Goal: Task Accomplishment & Management: Complete application form

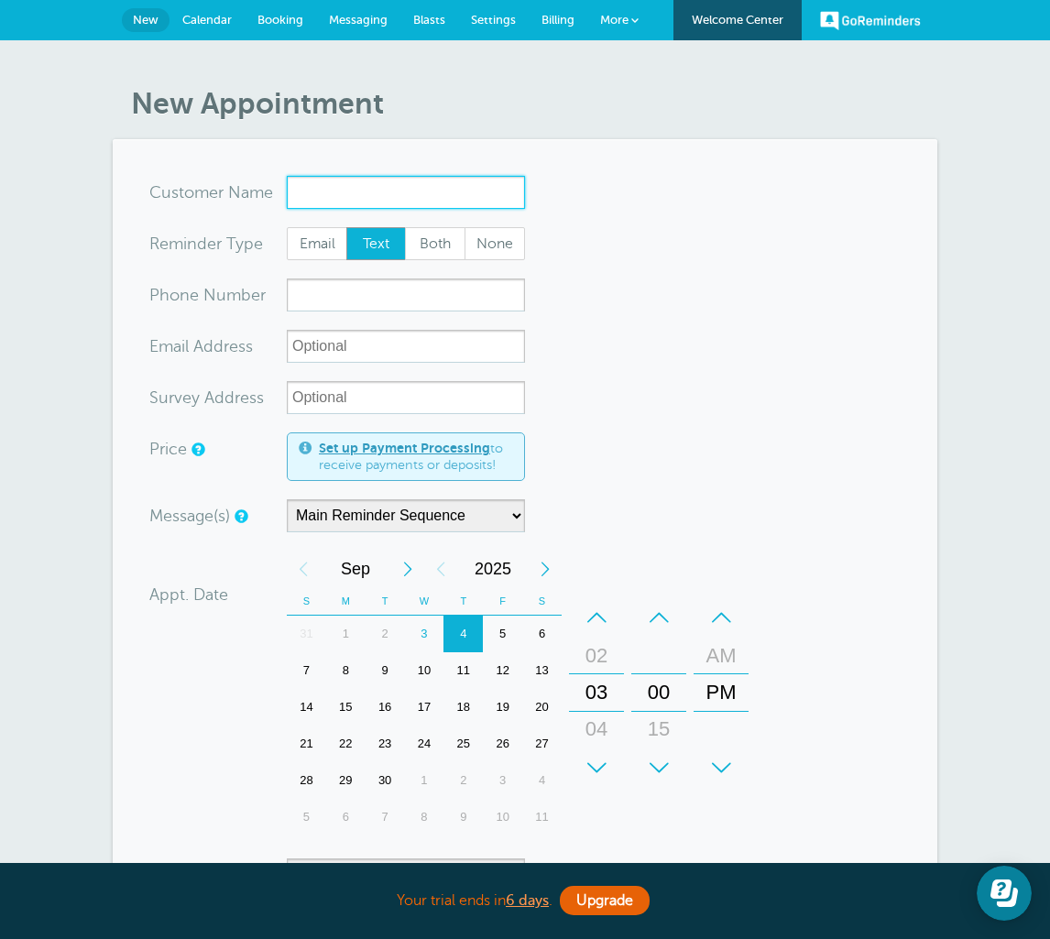
click at [333, 191] on input "x-no-autofill" at bounding box center [406, 192] width 238 height 33
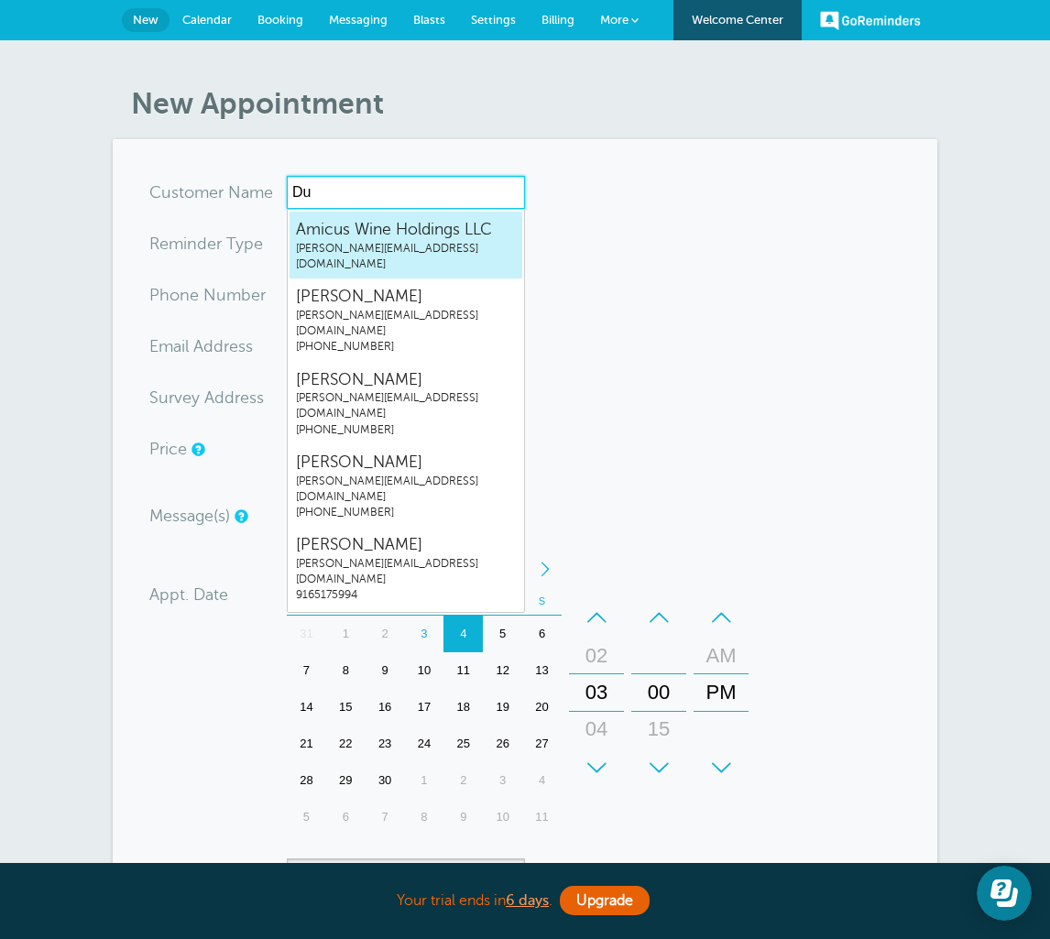
type input "D"
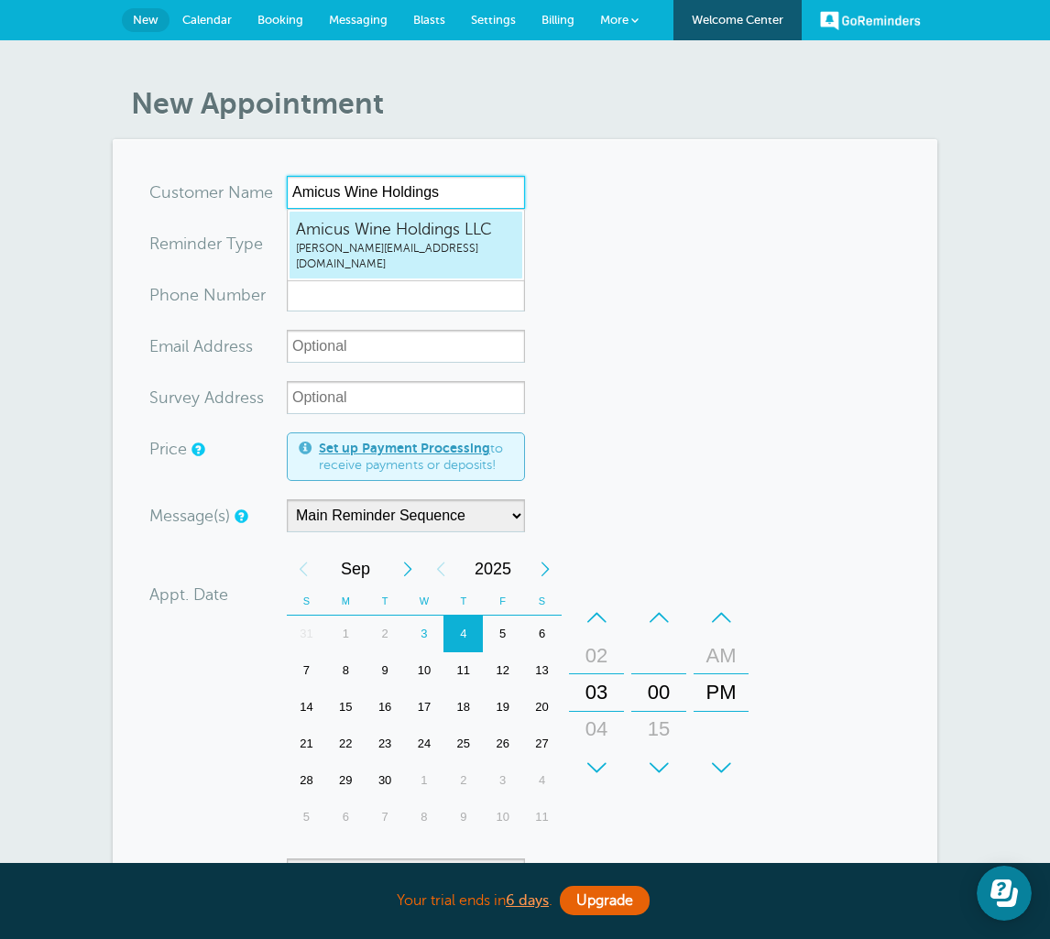
type input "AmicusWineHoldingsLLCannie@dumol.com"
type input "Amicus Wine Holdings LLC"
radio input "true"
type input "annie@dumol.com"
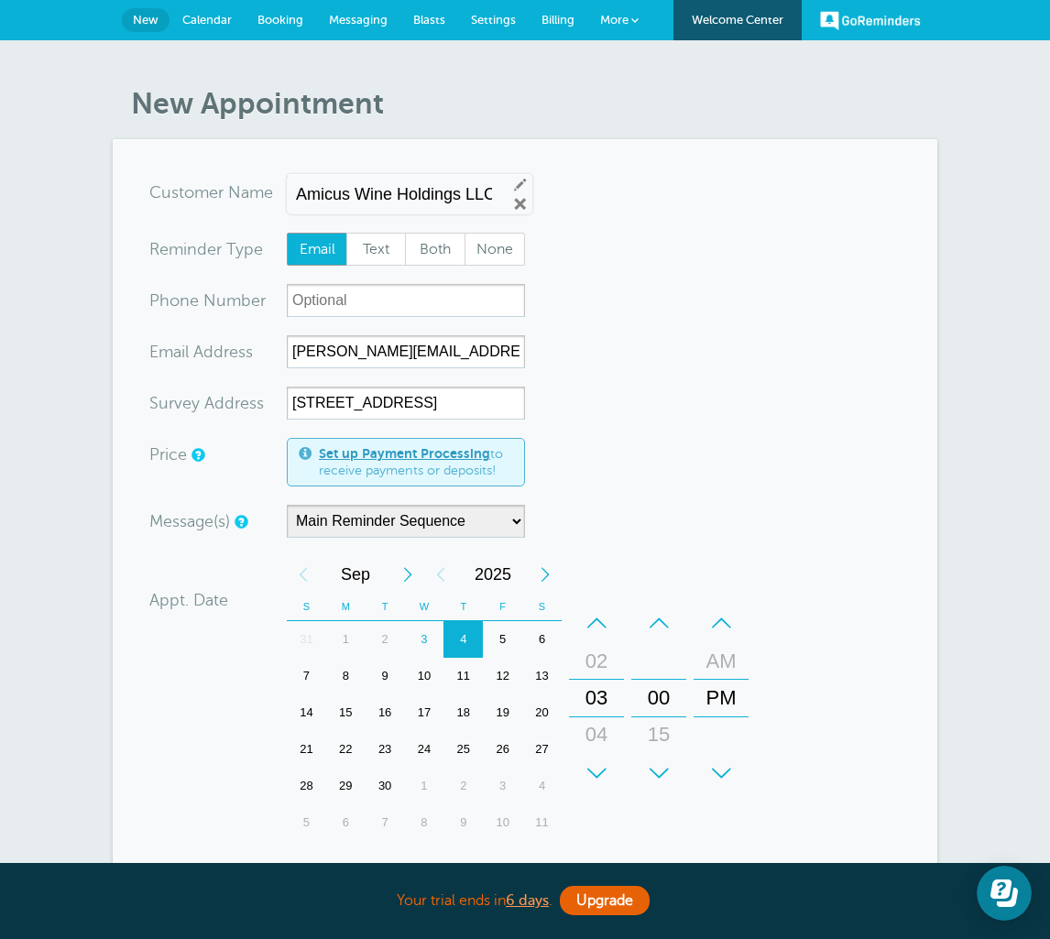
drag, startPoint x: 333, startPoint y: 191, endPoint x: 421, endPoint y: 396, distance: 222.8
click at [0, 0] on html "Your trial ends in 6 days . Upgrade Your trial ends in 6 days . Upgrade GoRemin…" at bounding box center [525, 785] width 1050 height 1571
click at [421, 396] on input "1400 American Way, Windsor, CA 95492" at bounding box center [406, 403] width 238 height 33
click at [385, 404] on input "787 Airpark Way, Napa, CA" at bounding box center [406, 403] width 238 height 33
click at [0, 0] on html "Your trial ends in 6 days . Upgrade Your trial ends in 6 days . Upgrade GoRemin…" at bounding box center [525, 785] width 1050 height 1571
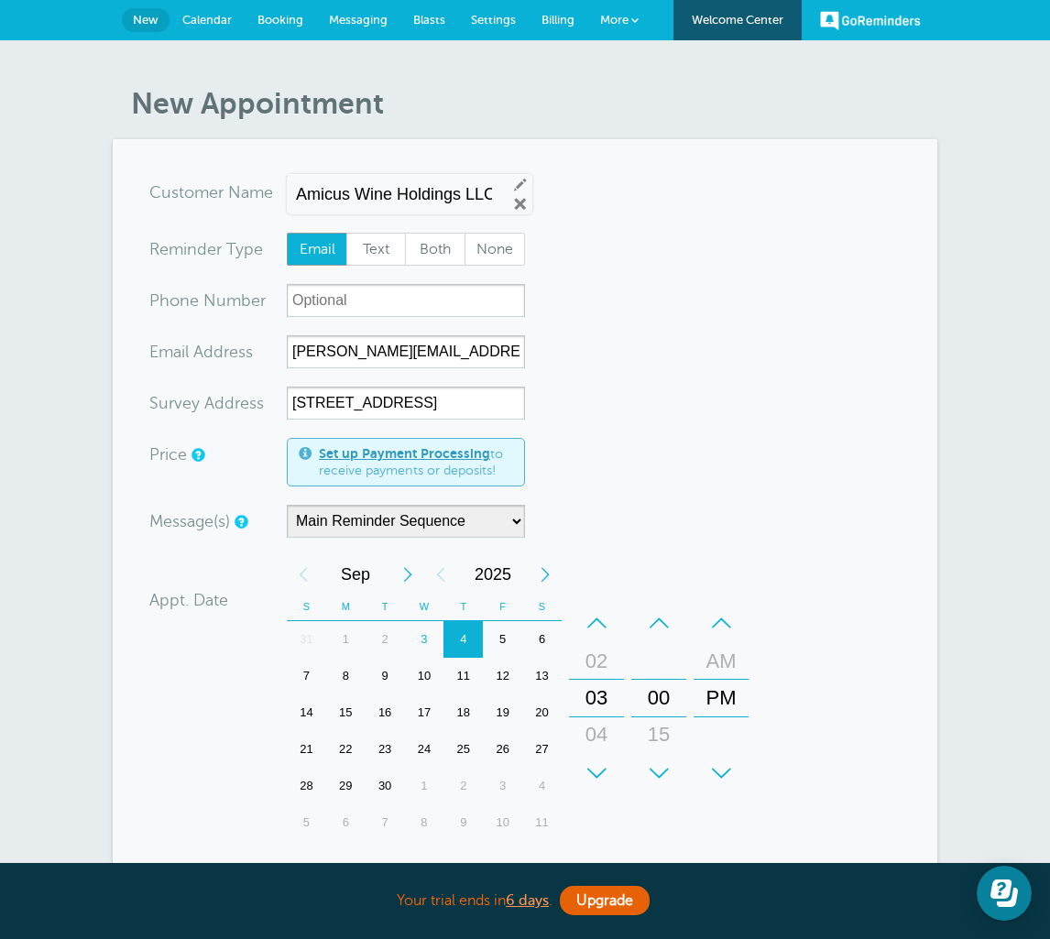
click at [385, 403] on input "787 Airpark Way, Napa, CA" at bounding box center [406, 403] width 238 height 33
click at [384, 402] on input "787 Airpark DrWay, Napa, CA" at bounding box center [406, 403] width 238 height 33
click at [473, 406] on input "787 Airpark Dr, Napa, CA" at bounding box center [406, 403] width 238 height 33
paste input "9"
type input "787 Airpark Dr, Napa, CA 94558"
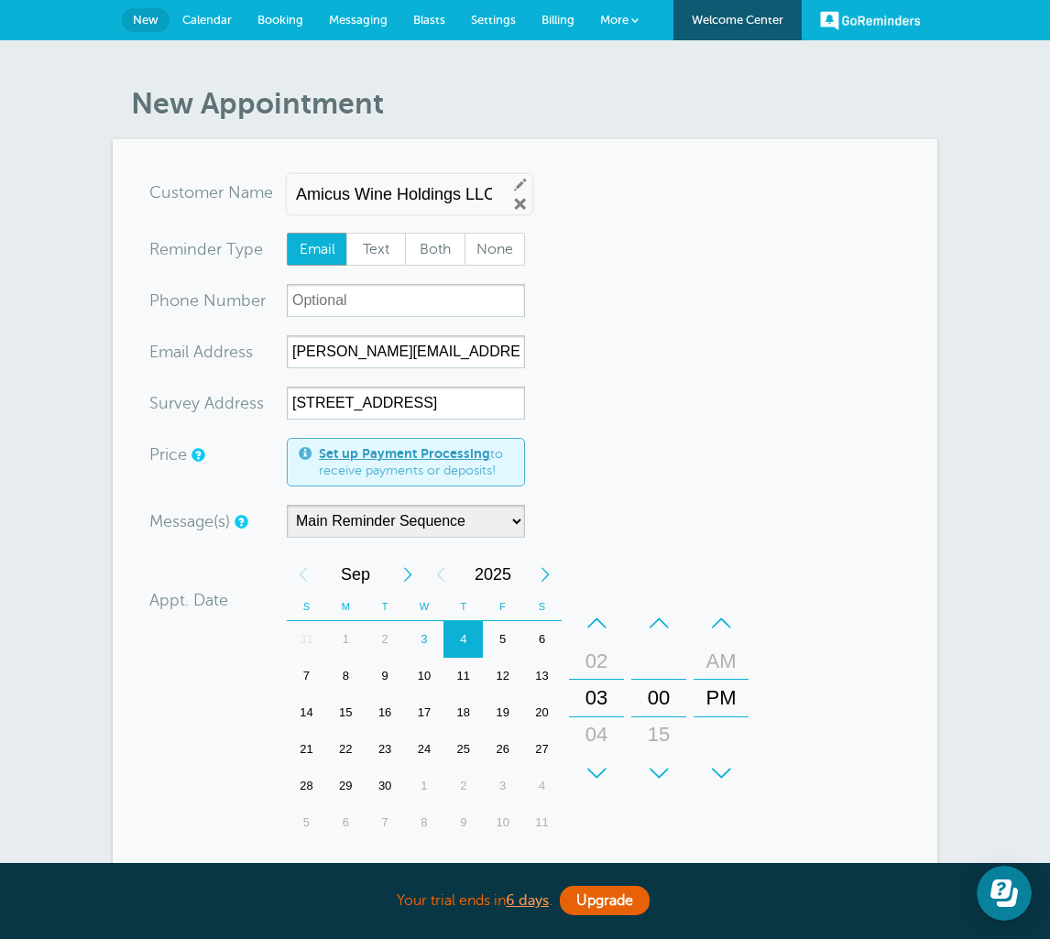
click at [0, 0] on html "Your trial ends in 6 days . Upgrade Your trial ends in 6 days . Upgrade GoRemin…" at bounding box center [525, 785] width 1050 height 1571
click at [438, 352] on input "annie@dumol.com" at bounding box center [406, 351] width 238 height 33
drag, startPoint x: 438, startPoint y: 352, endPoint x: -1, endPoint y: -1, distance: 563.1
click at [0, 0] on html "Your trial ends in 6 days . Upgrade Your trial ends in 6 days . Upgrade GoRemin…" at bounding box center [525, 785] width 1050 height 1571
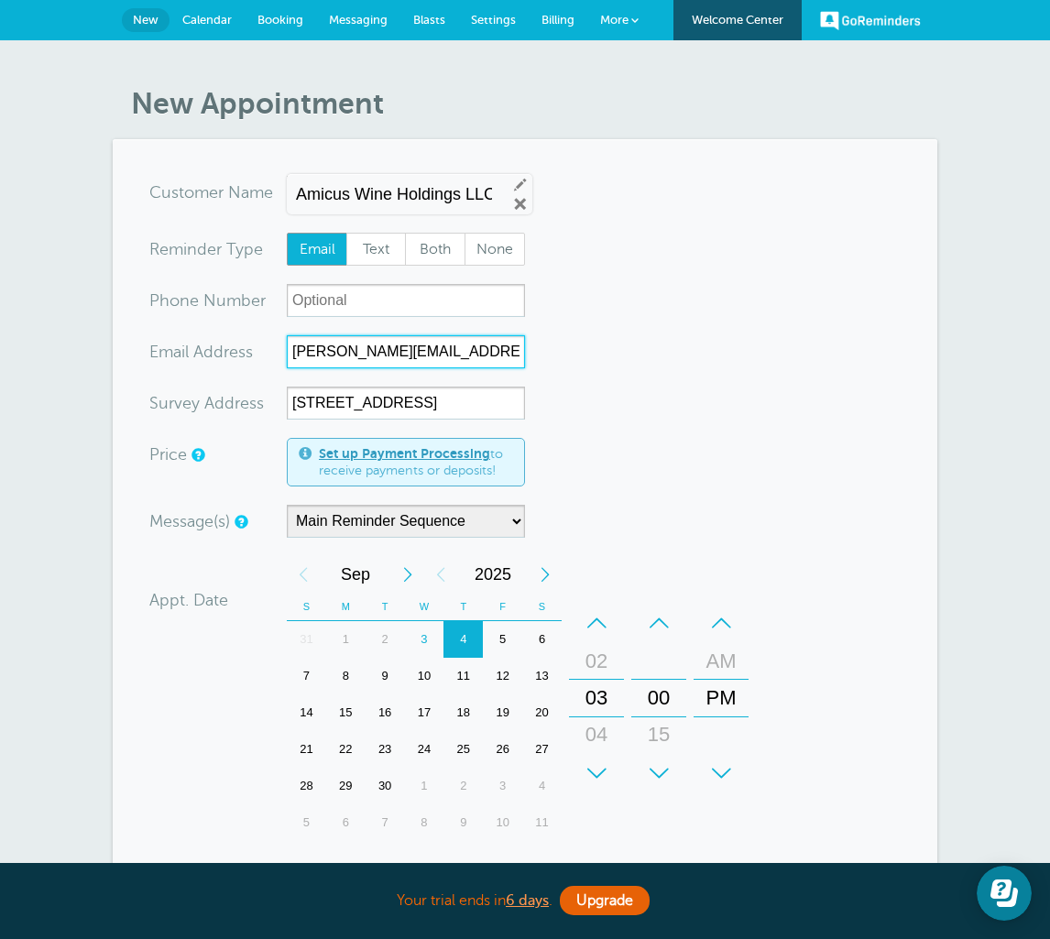
paste input "Dulce Y. Blanco <dblanco@biagibros.com>"
type input "Dulce Y. Blanco <dblanco@biagibros.com>"
click at [0, 0] on html "Your trial ends in 6 days . Upgrade Your trial ends in 6 days . Upgrade GoRemin…" at bounding box center [525, 785] width 1050 height 1571
click at [438, 254] on span "Both" at bounding box center [435, 249] width 59 height 31
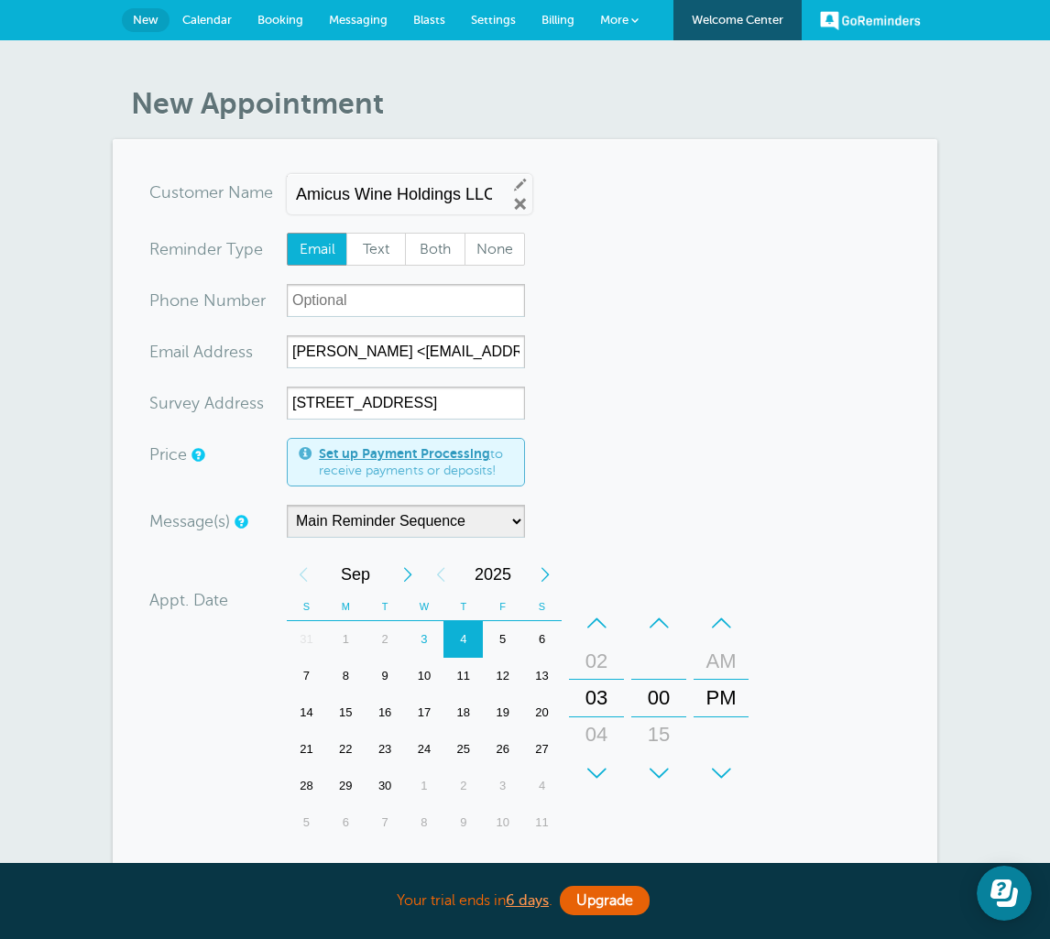
click at [405, 233] on input "Both" at bounding box center [404, 232] width 1 height 1
radio input "true"
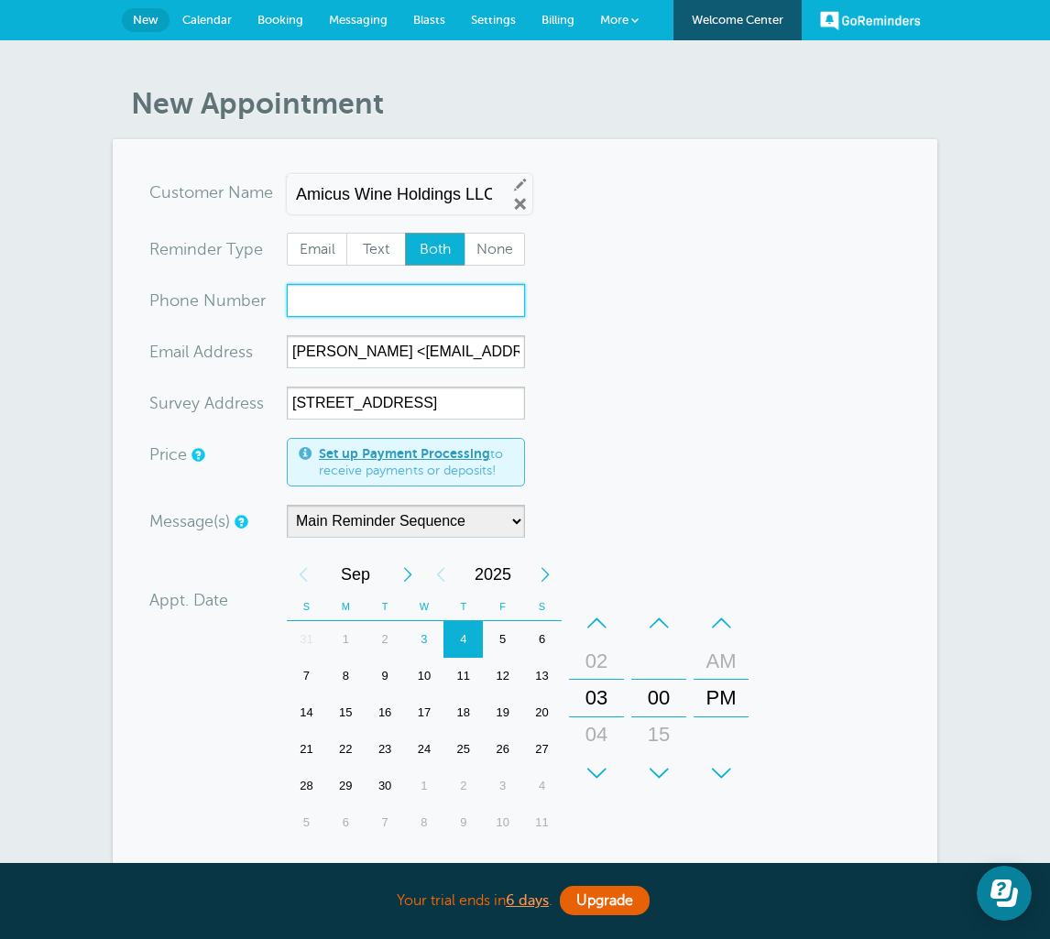
click at [459, 311] on input "xxx-no-autofill" at bounding box center [406, 300] width 238 height 33
paste input "707-333-4775"
type input "707-333-4775"
click at [465, 674] on div "11" at bounding box center [462, 676] width 39 height 37
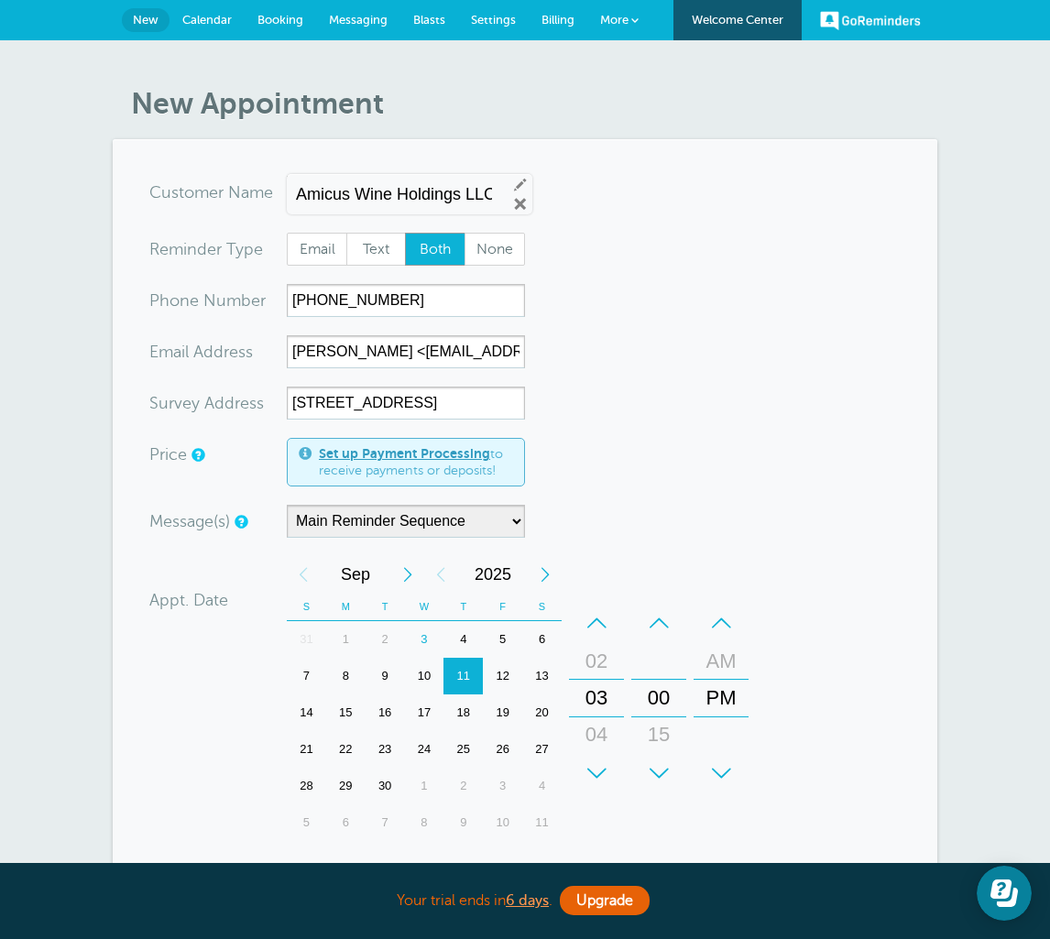
click at [0, 0] on html "Your trial ends in 6 days . Upgrade Your trial ends in 6 days . Upgrade GoRemin…" at bounding box center [525, 785] width 1050 height 1571
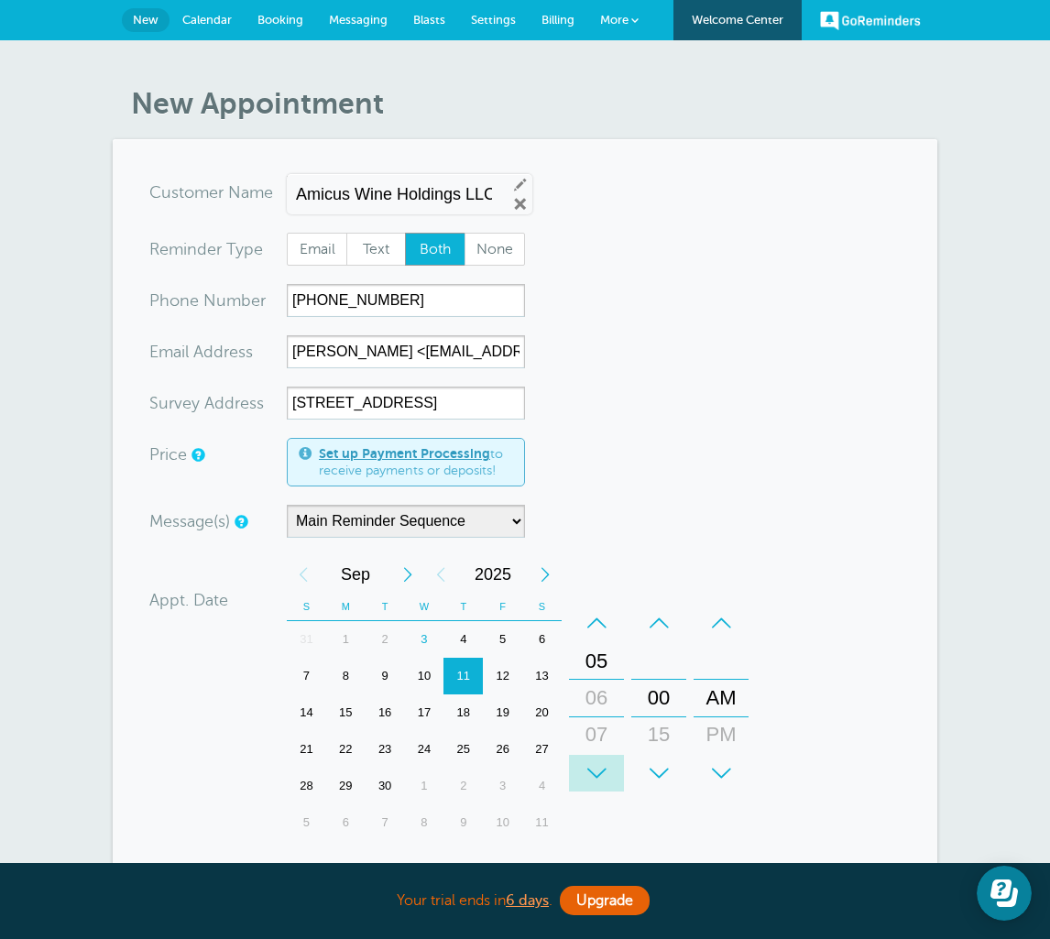
click at [0, 0] on html "Your trial ends in 6 days . Upgrade Your trial ends in 6 days . Upgrade GoRemin…" at bounding box center [525, 785] width 1050 height 1571
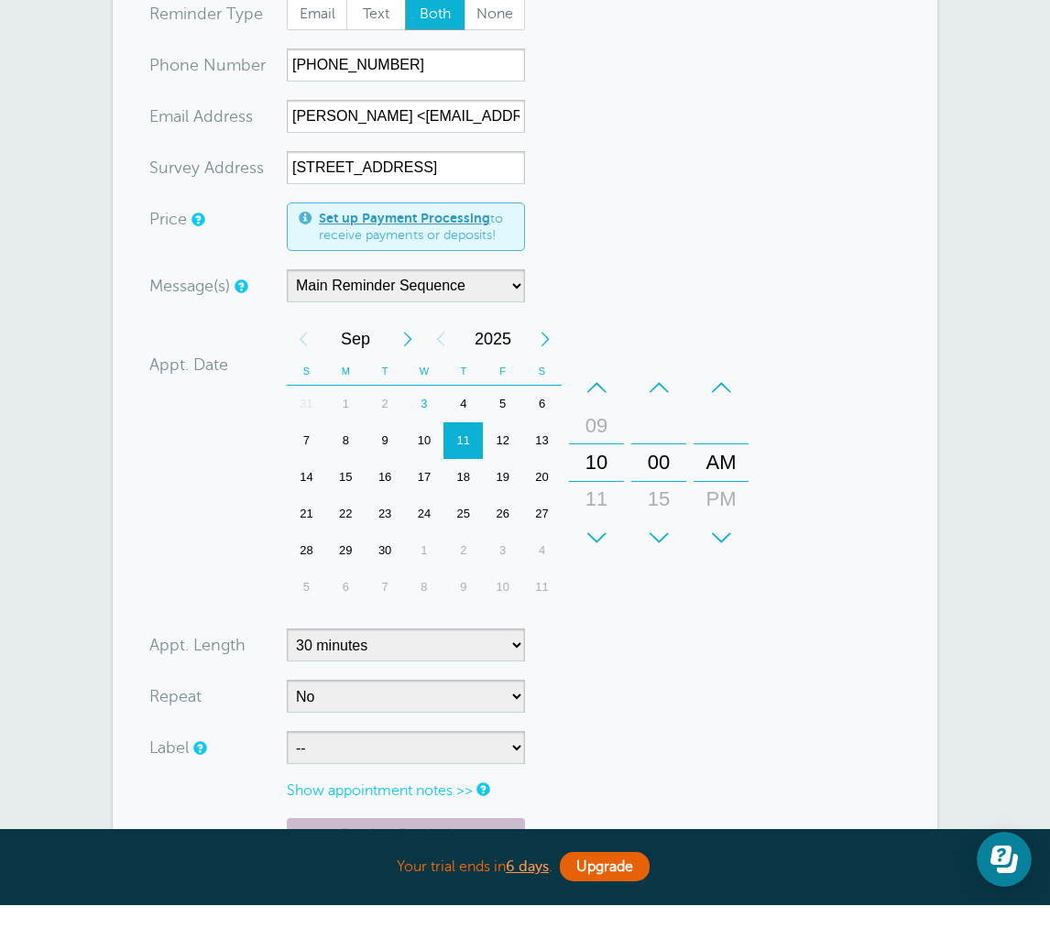
scroll to position [262, 0]
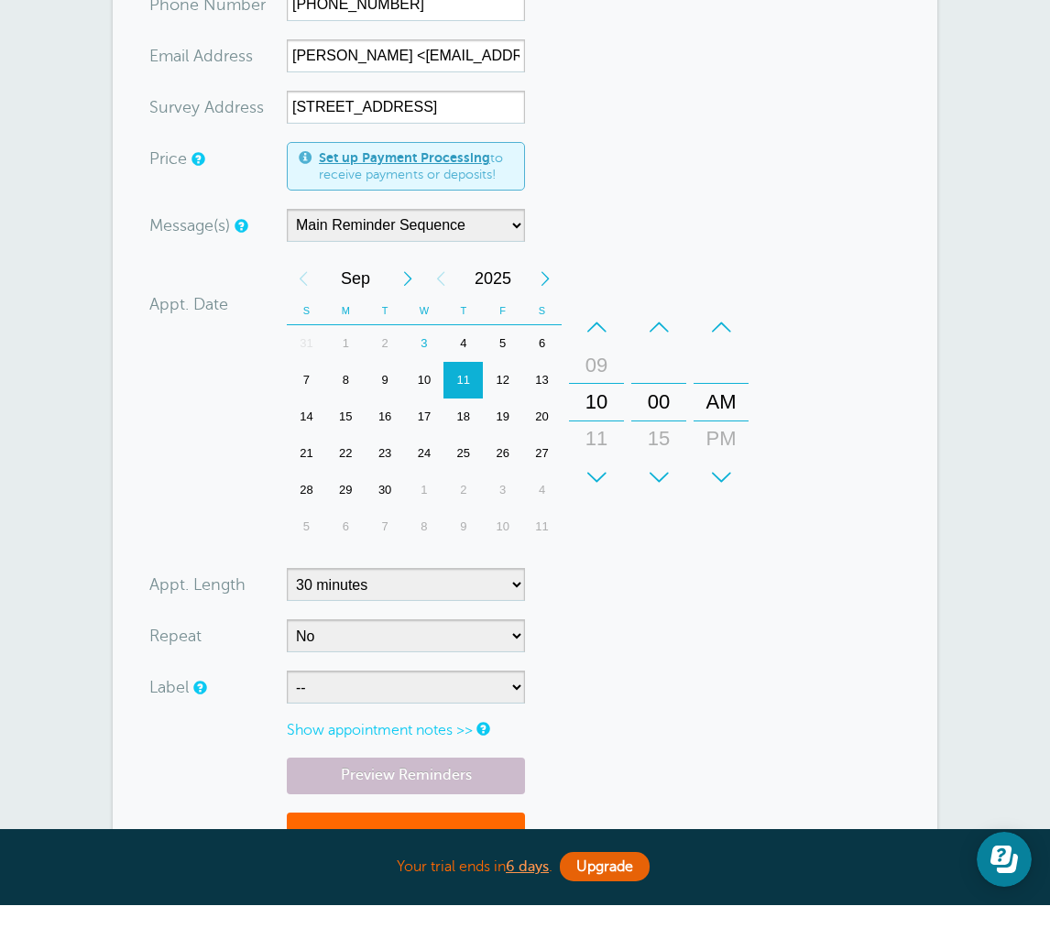
click at [378, 705] on select "-- Davies Risk Services Technical Insurance Services, Inc. Triton Risk Manageme…" at bounding box center [406, 721] width 238 height 33
select select "6755"
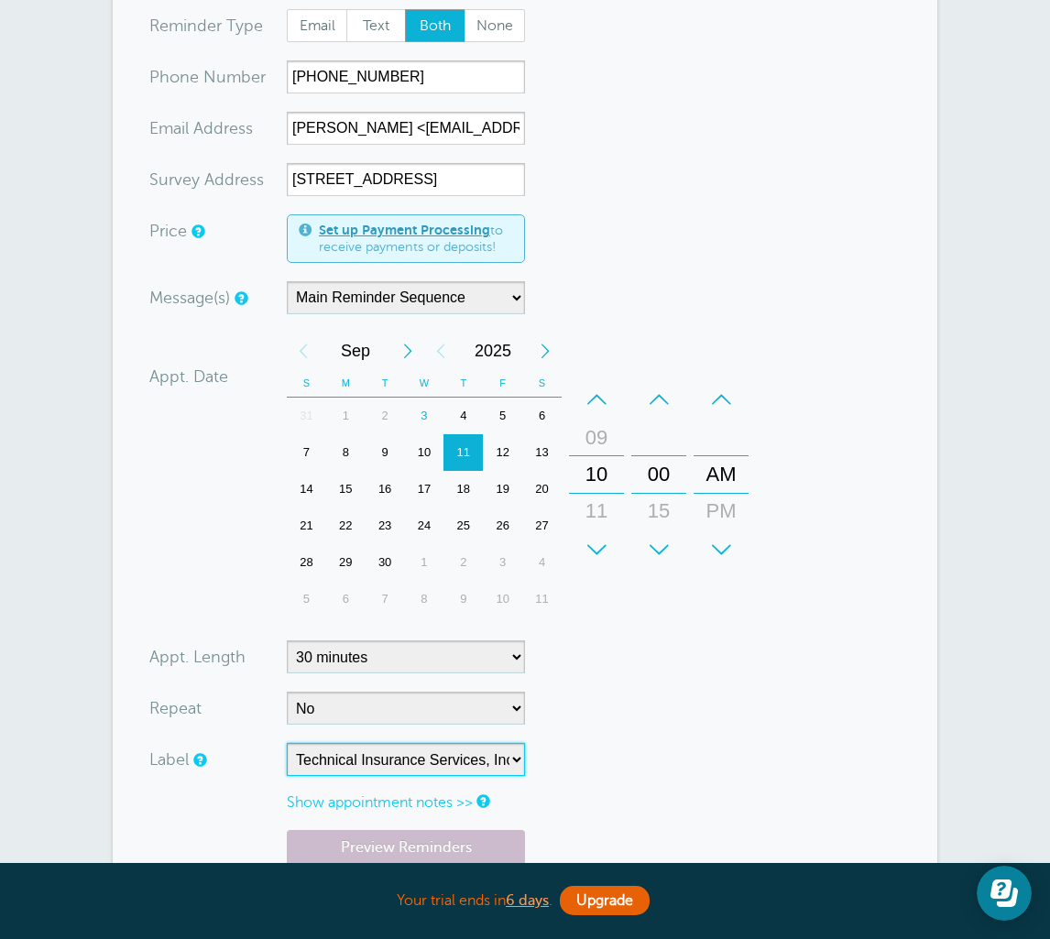
scroll to position [44, 0]
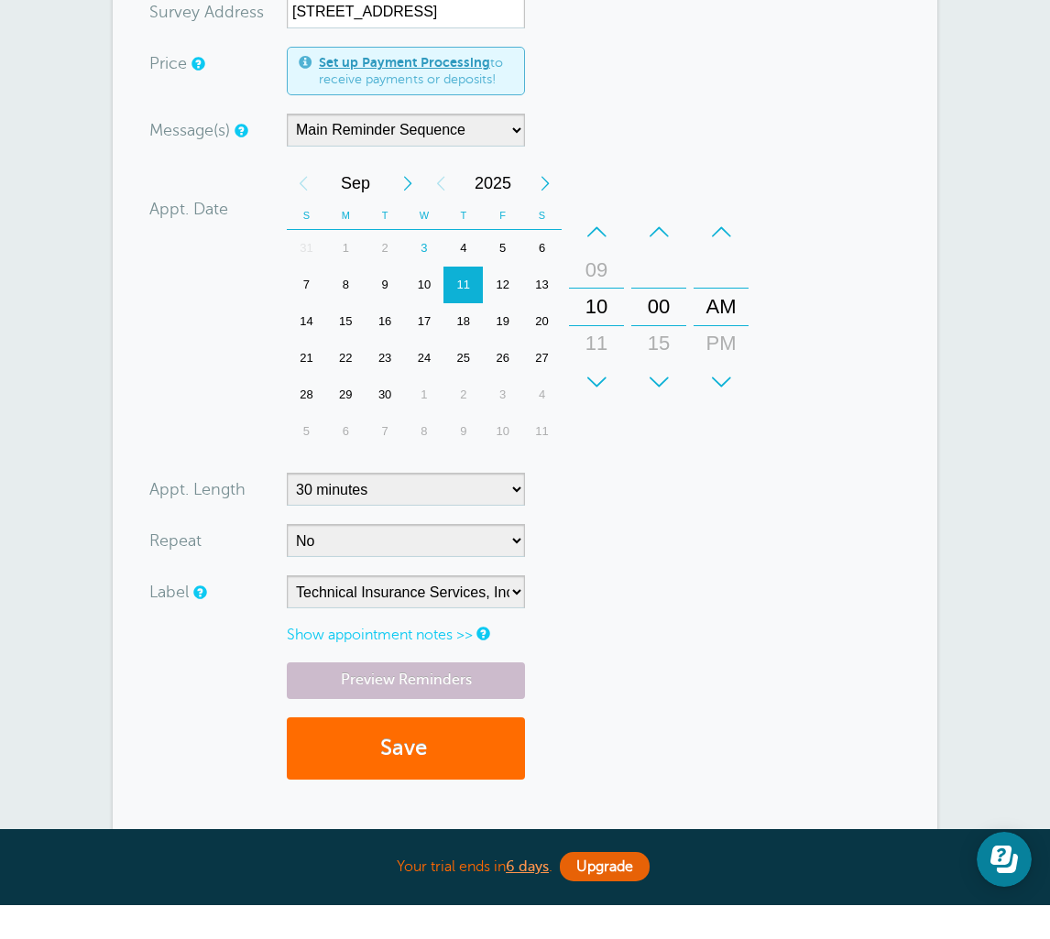
click at [423, 752] on button "Save" at bounding box center [406, 782] width 238 height 63
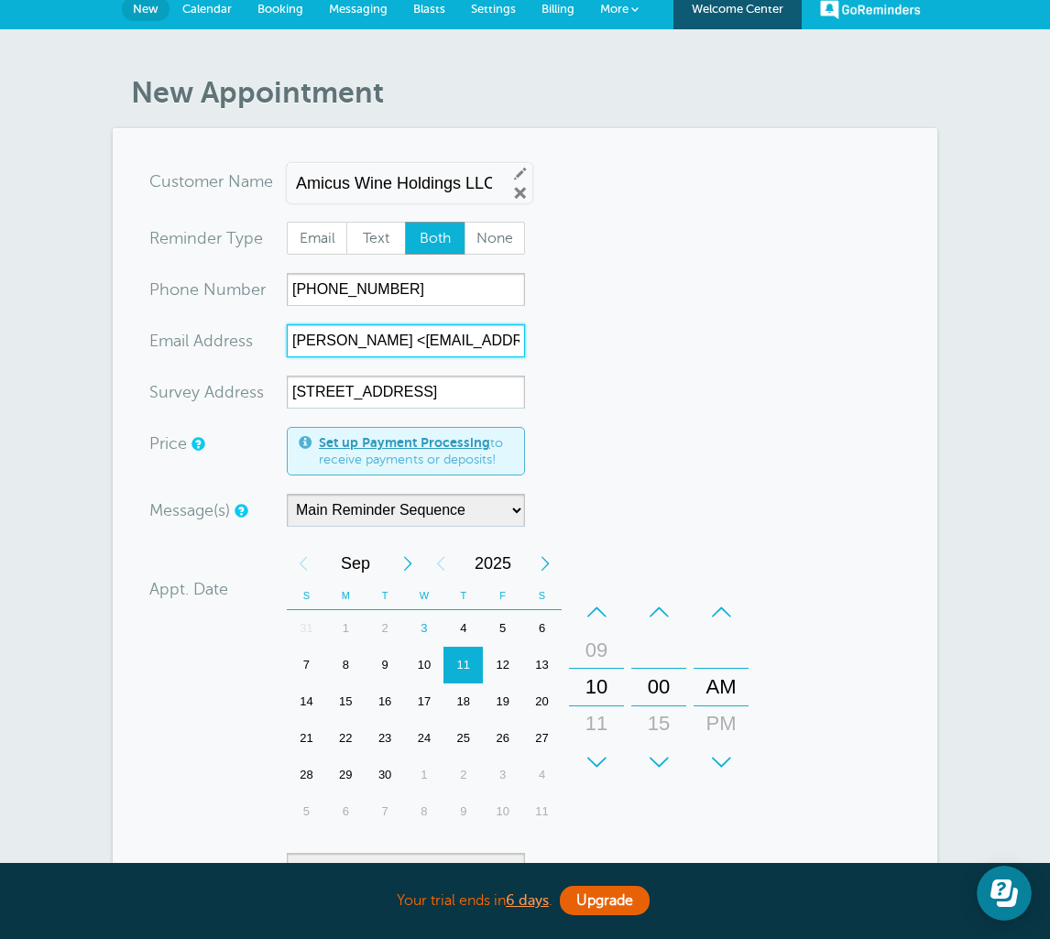
scroll to position [0, 0]
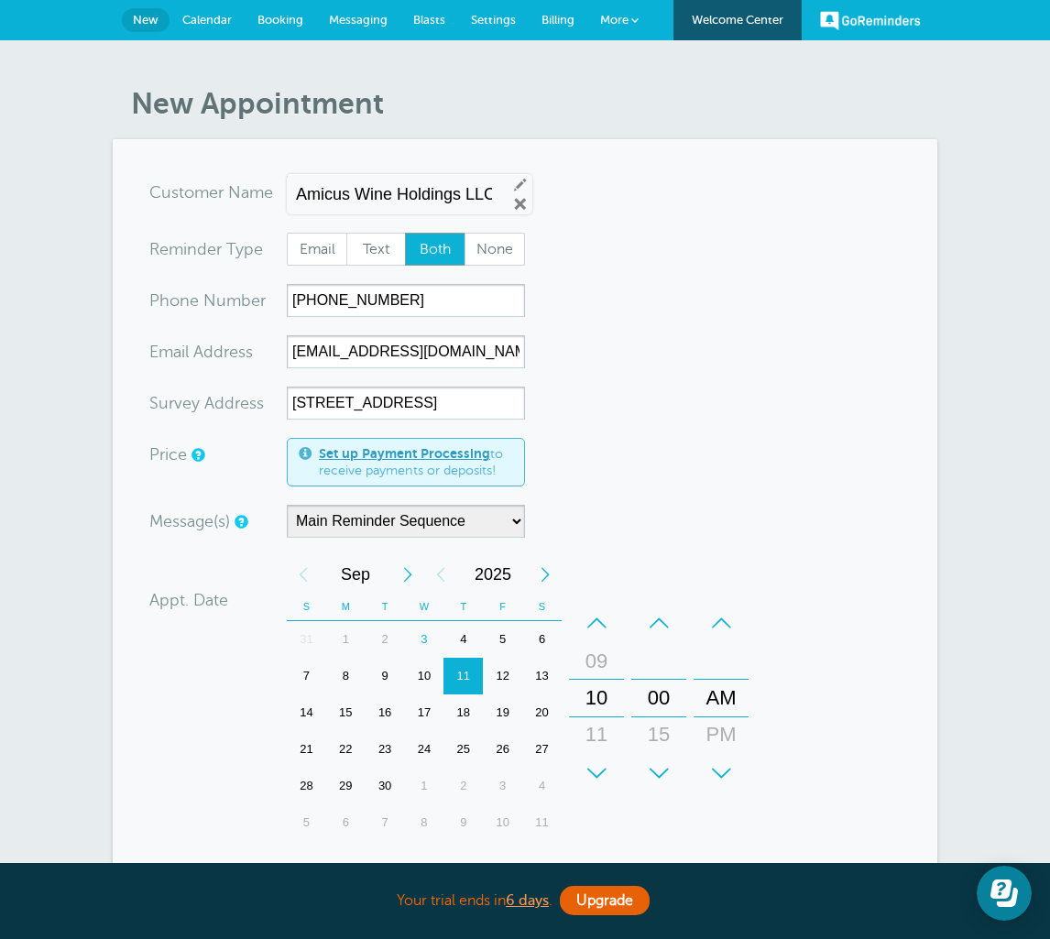
click at [0, 0] on html "Your trial ends in 6 days . Upgrade Your trial ends in 6 days . Upgrade GoRemin…" at bounding box center [525, 785] width 1050 height 1571
click at [453, 350] on input "dblanco@biagibros.com>" at bounding box center [406, 351] width 238 height 33
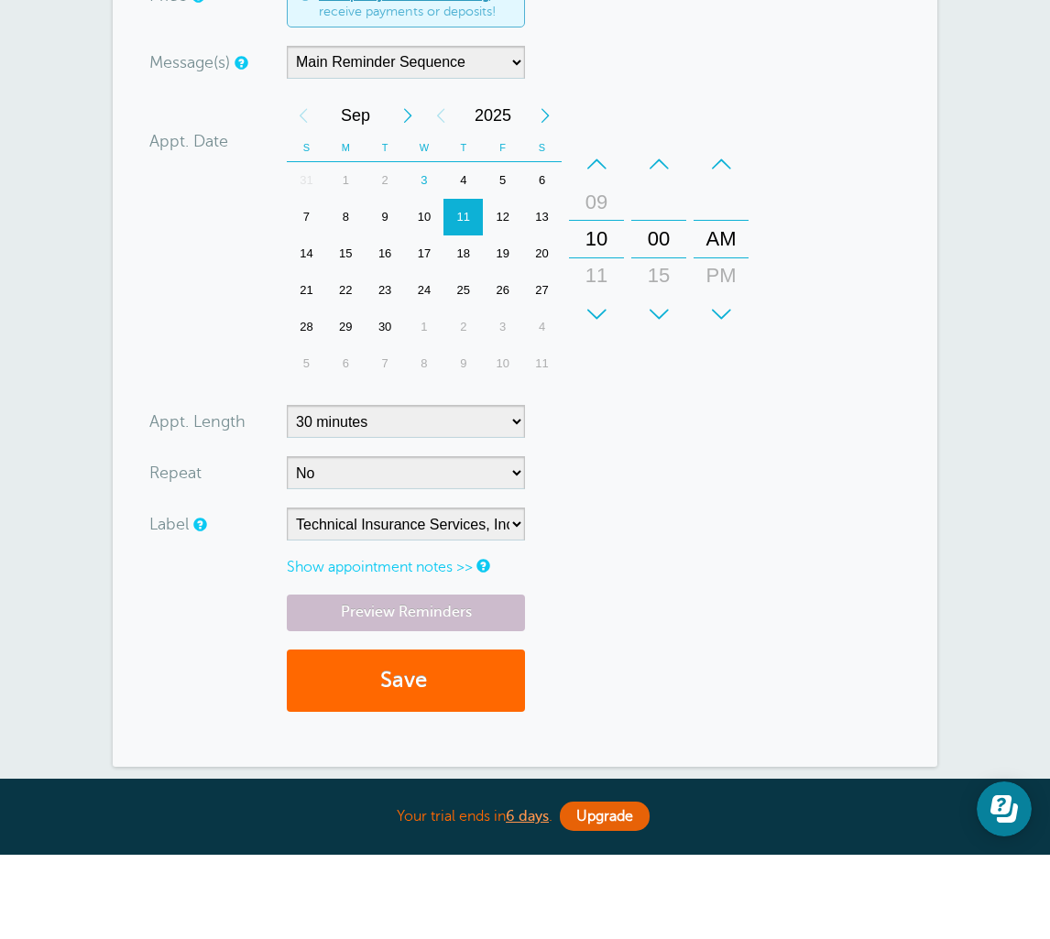
type input "dblanco@biagibros.com"
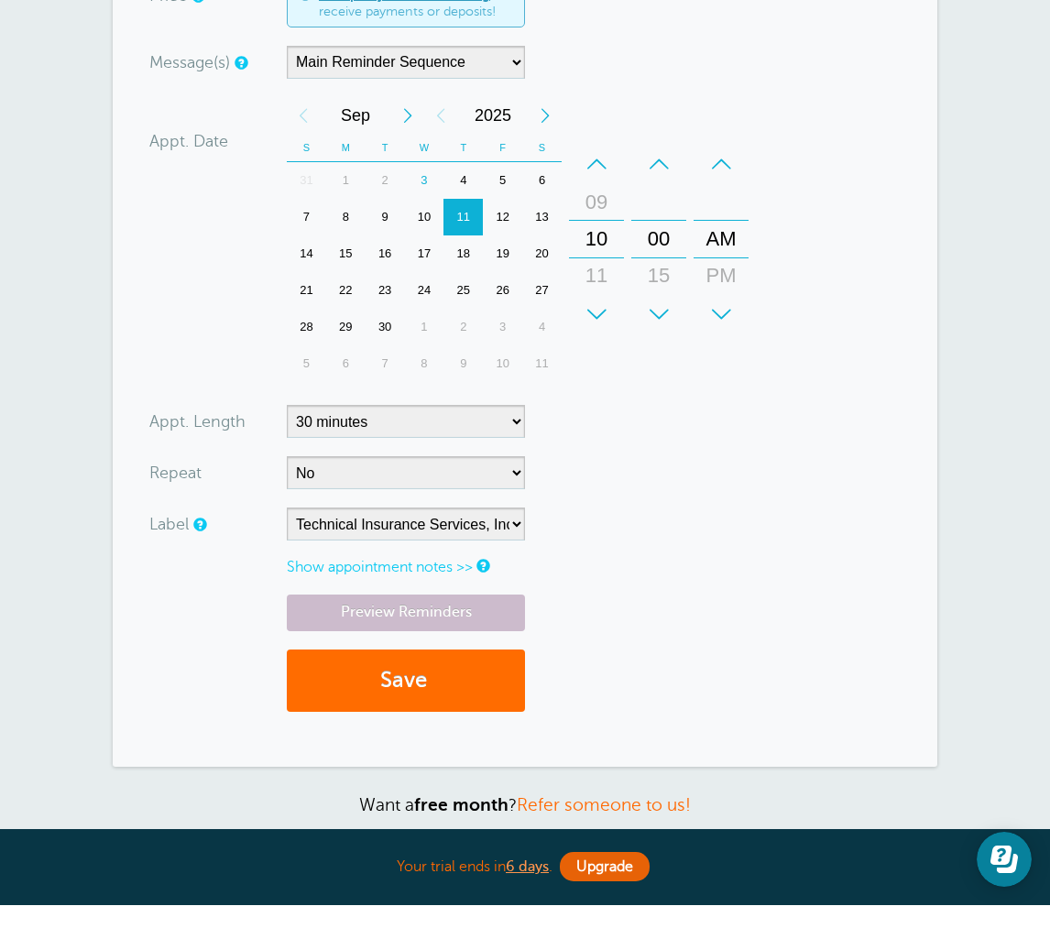
click at [474, 698] on button "Save" at bounding box center [406, 715] width 238 height 63
